Goal: Transaction & Acquisition: Purchase product/service

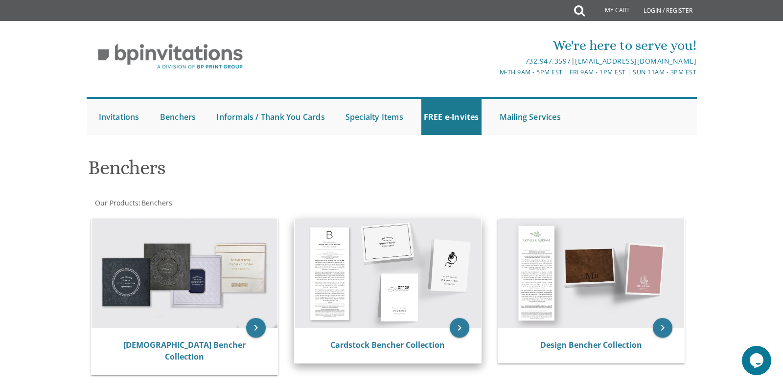
click at [314, 315] on img at bounding box center [387, 273] width 186 height 109
click at [317, 309] on img at bounding box center [387, 273] width 186 height 109
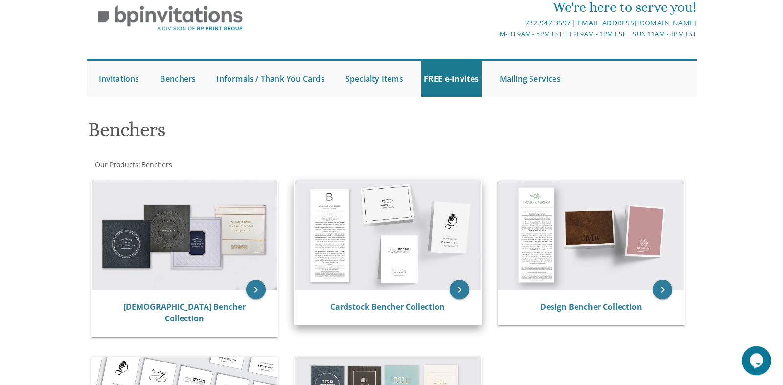
scroll to position [50, 0]
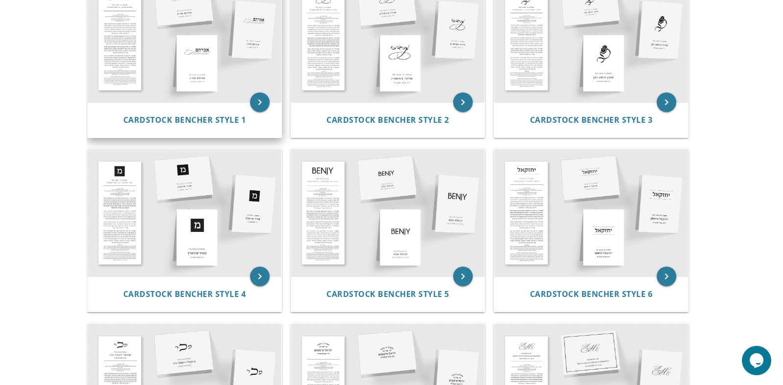
scroll to position [100, 0]
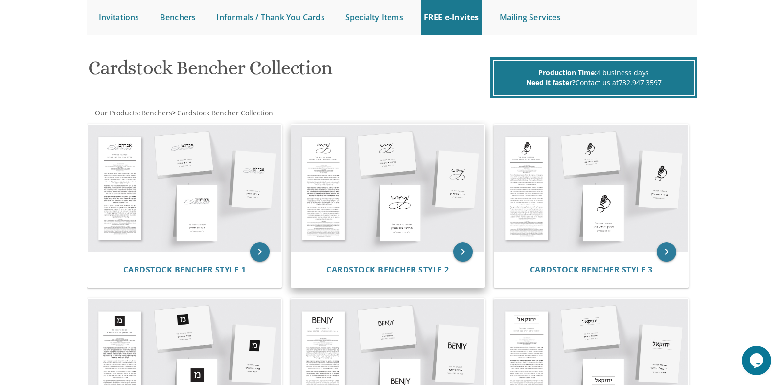
click at [345, 187] on img at bounding box center [388, 188] width 194 height 127
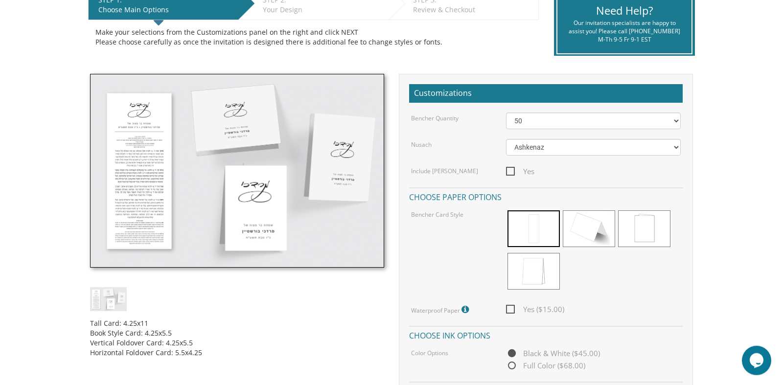
scroll to position [200, 0]
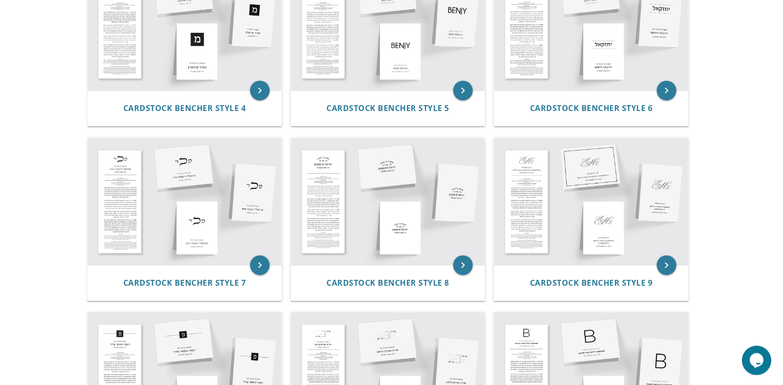
scroll to position [399, 0]
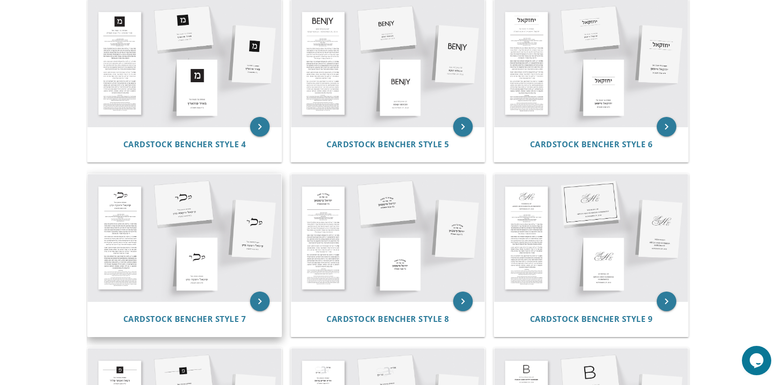
click at [151, 228] on img at bounding box center [185, 237] width 194 height 127
click at [265, 303] on icon "keyboard_arrow_right" at bounding box center [260, 301] width 20 height 20
click at [207, 250] on img at bounding box center [185, 237] width 194 height 127
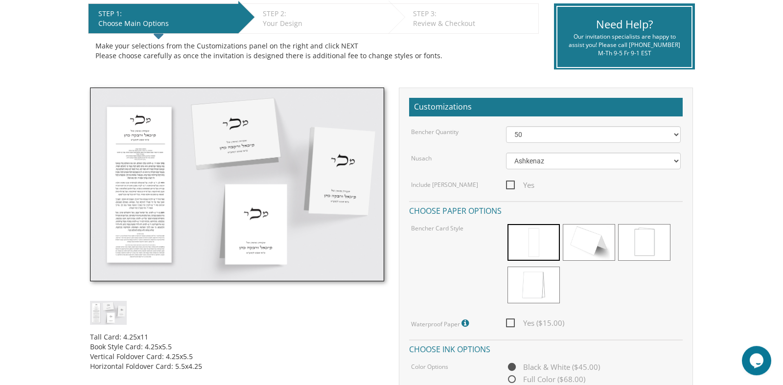
scroll to position [249, 0]
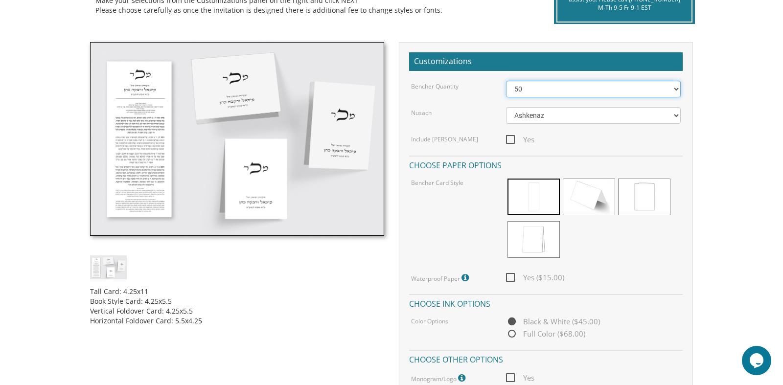
click at [506, 81] on select "50 60 70 80 90 100 125 150 175 200 225 250 275 300 325 350 375 400 425 450 475 …" at bounding box center [593, 89] width 175 height 17
click option "90" at bounding box center [0, 0] width 0 height 0
click at [506, 81] on select "50 60 70 80 90 100 125 150 175 200 225 250 275 300 325 350 375 400 425 450 475 …" at bounding box center [593, 89] width 175 height 17
click option "100" at bounding box center [0, 0] width 0 height 0
click at [506, 81] on select "50 60 70 80 90 100 125 150 175 200 225 250 275 300 325 350 375 400 425 450 475 …" at bounding box center [593, 89] width 175 height 17
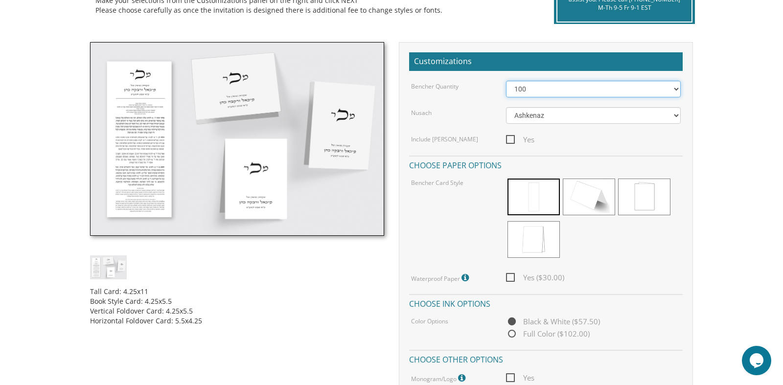
select select "80"
click option "80" at bounding box center [0, 0] width 0 height 0
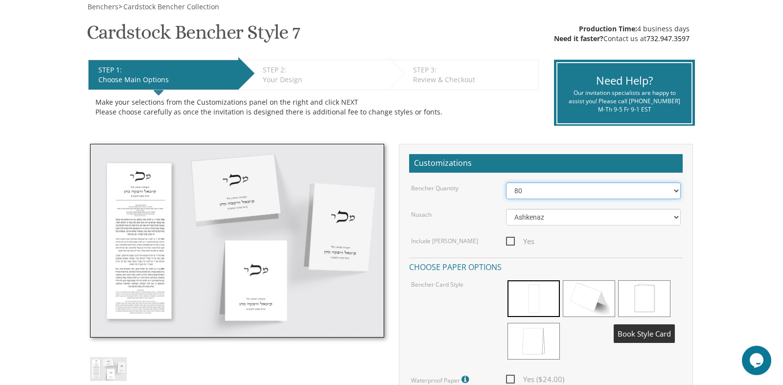
scroll to position [163, 0]
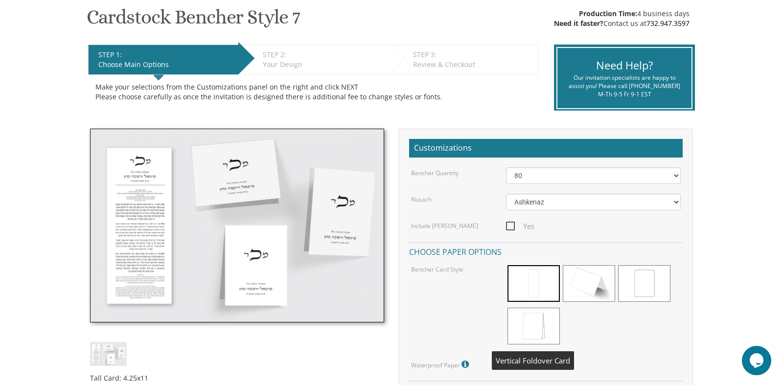
click at [542, 325] on span at bounding box center [533, 326] width 52 height 37
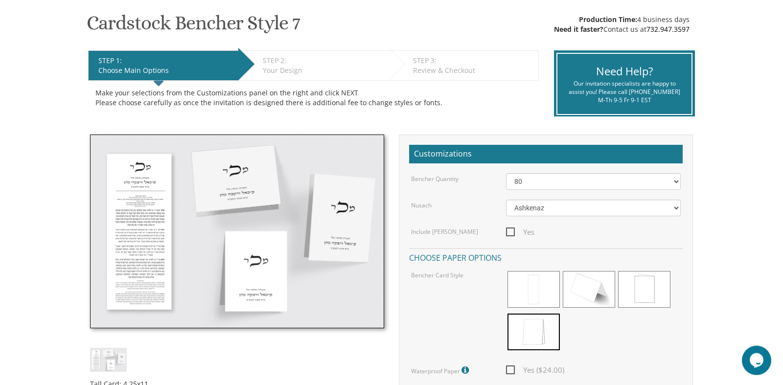
scroll to position [113, 0]
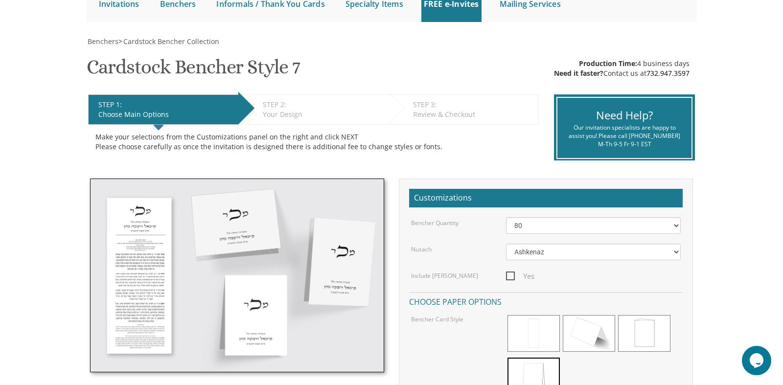
click at [141, 261] on img at bounding box center [237, 276] width 294 height 194
click at [140, 260] on img at bounding box center [237, 276] width 294 height 194
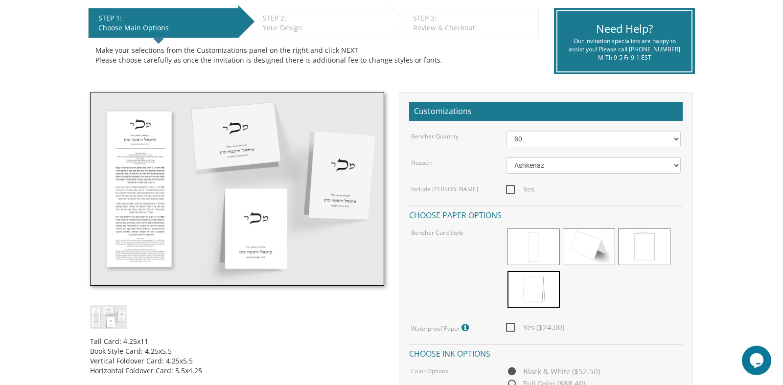
scroll to position [213, 0]
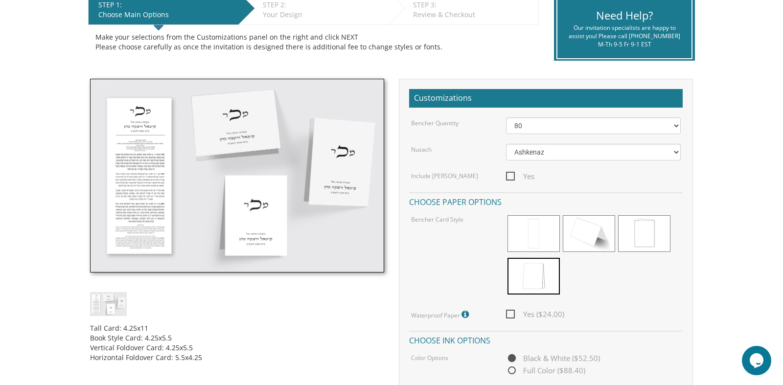
click at [147, 210] on img at bounding box center [237, 176] width 294 height 194
click at [145, 208] on img at bounding box center [237, 176] width 294 height 194
click at [151, 132] on img at bounding box center [237, 176] width 294 height 194
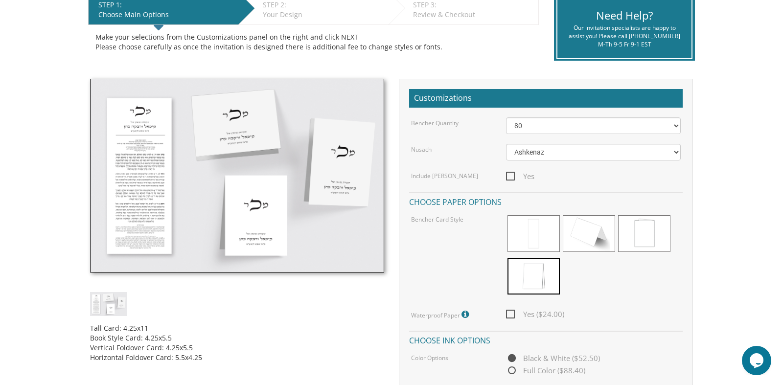
click at [151, 132] on img at bounding box center [237, 176] width 294 height 194
click at [260, 236] on img at bounding box center [237, 176] width 294 height 194
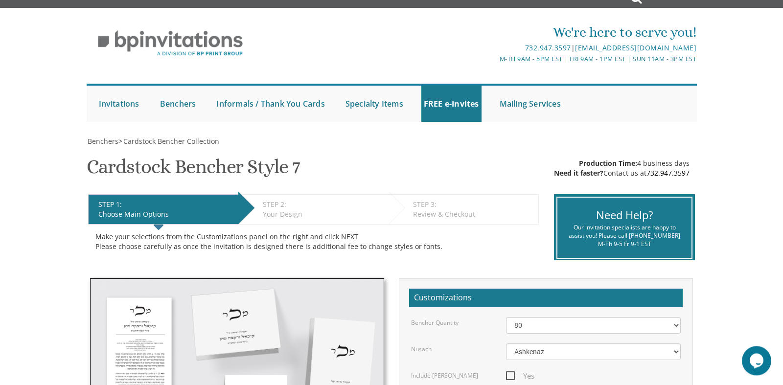
scroll to position [0, 0]
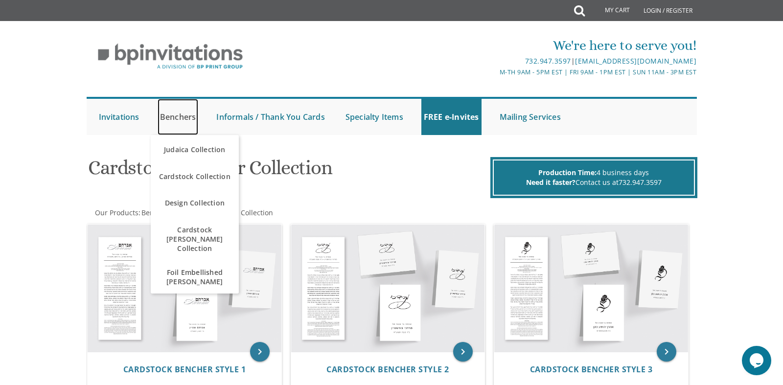
click at [164, 117] on link "Benchers" at bounding box center [177, 117] width 41 height 36
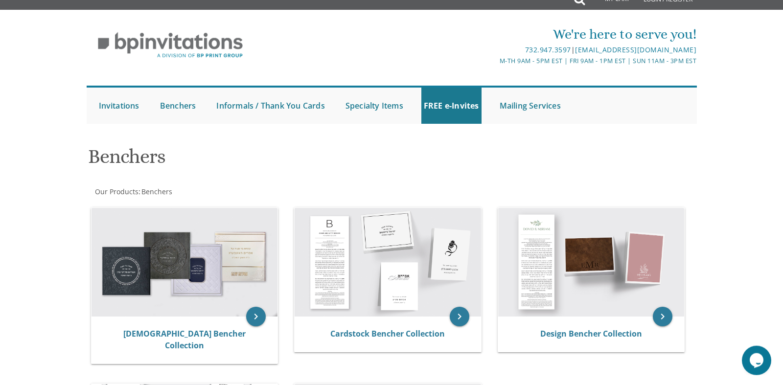
scroll to position [50, 0]
